Goal: Transaction & Acquisition: Purchase product/service

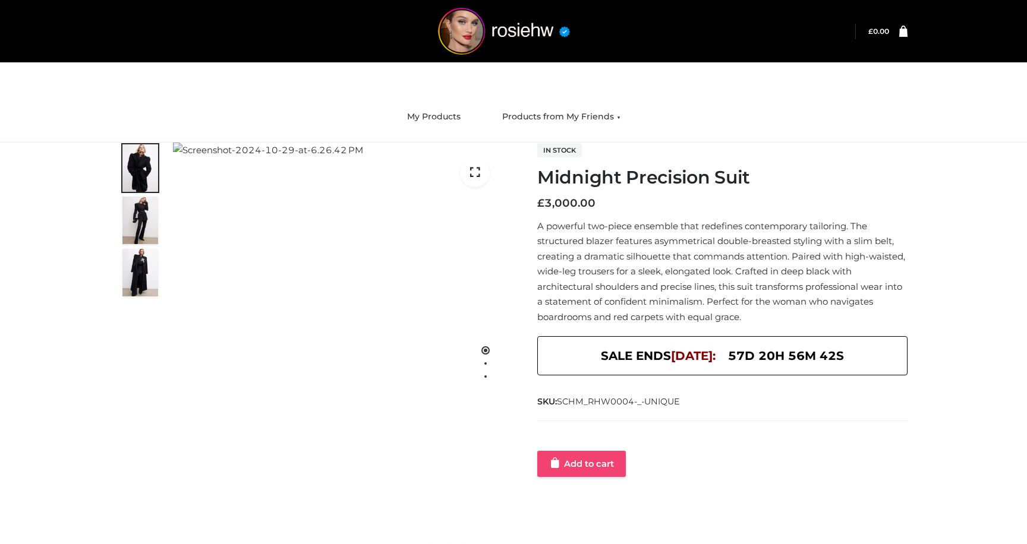
click at [565, 468] on link "Add to cart" at bounding box center [581, 464] width 89 height 26
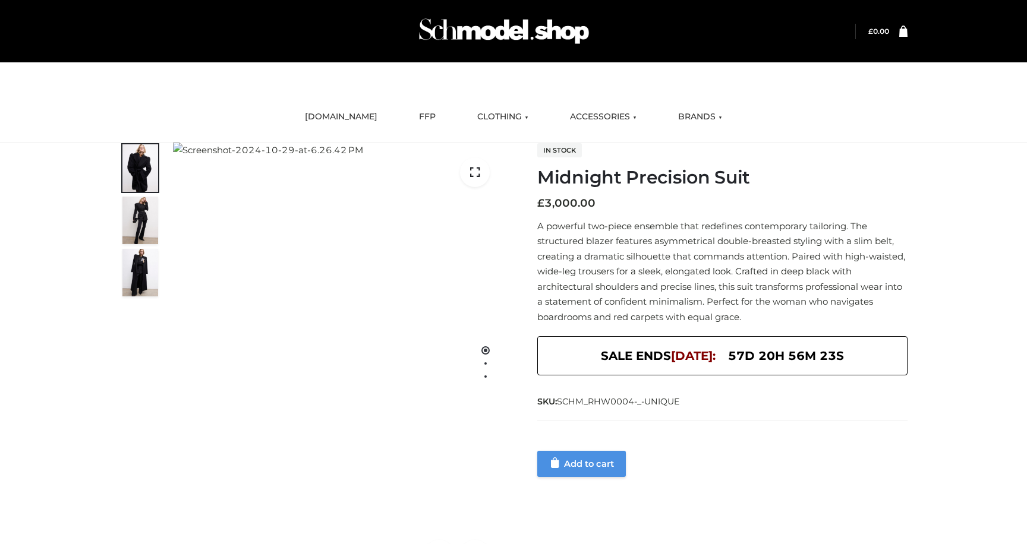
click at [585, 454] on link "Add to cart" at bounding box center [581, 464] width 89 height 26
